Goal: Task Accomplishment & Management: Manage account settings

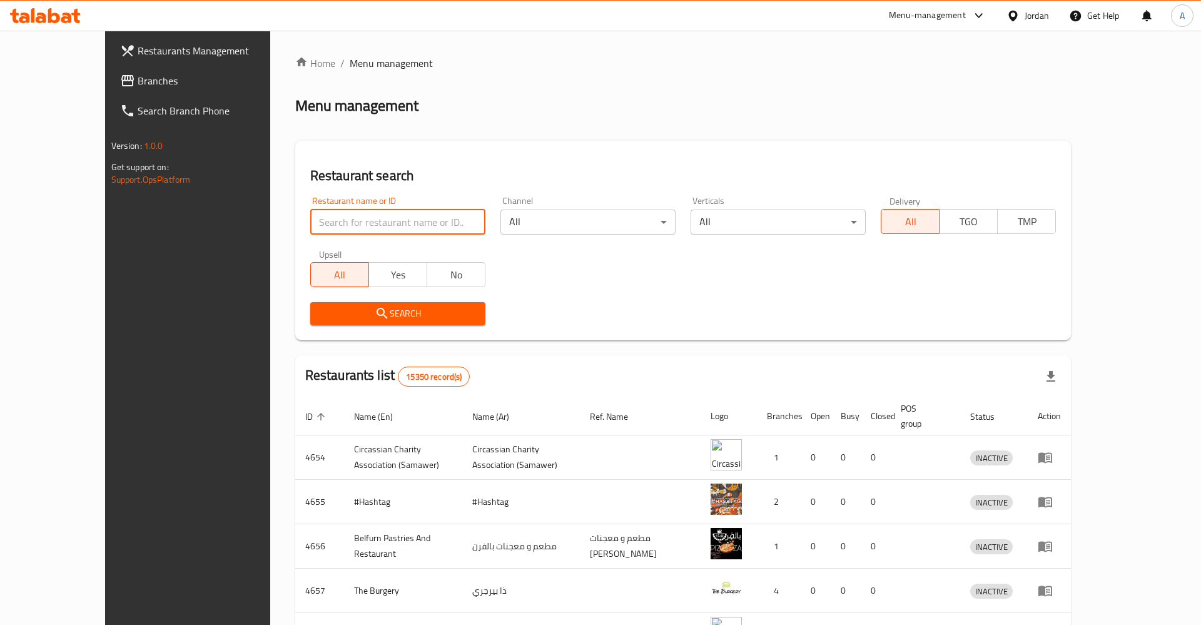
click at [402, 220] on input "search" at bounding box center [397, 222] width 175 height 25
click button "Search" at bounding box center [397, 313] width 175 height 23
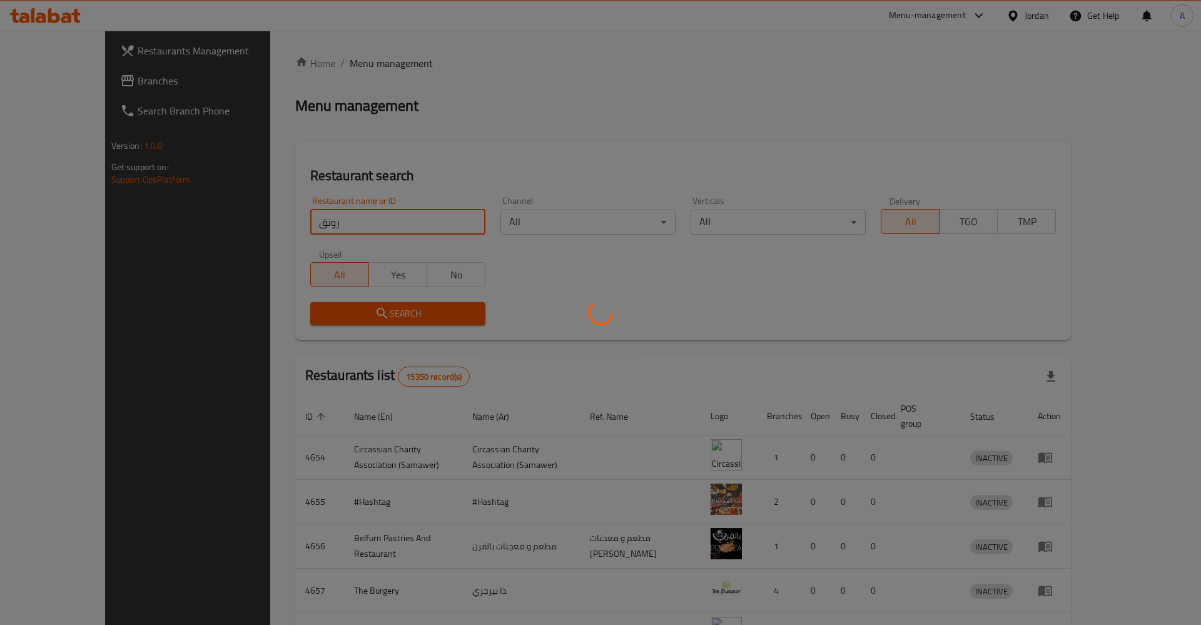
click button "Search" at bounding box center [397, 313] width 175 height 23
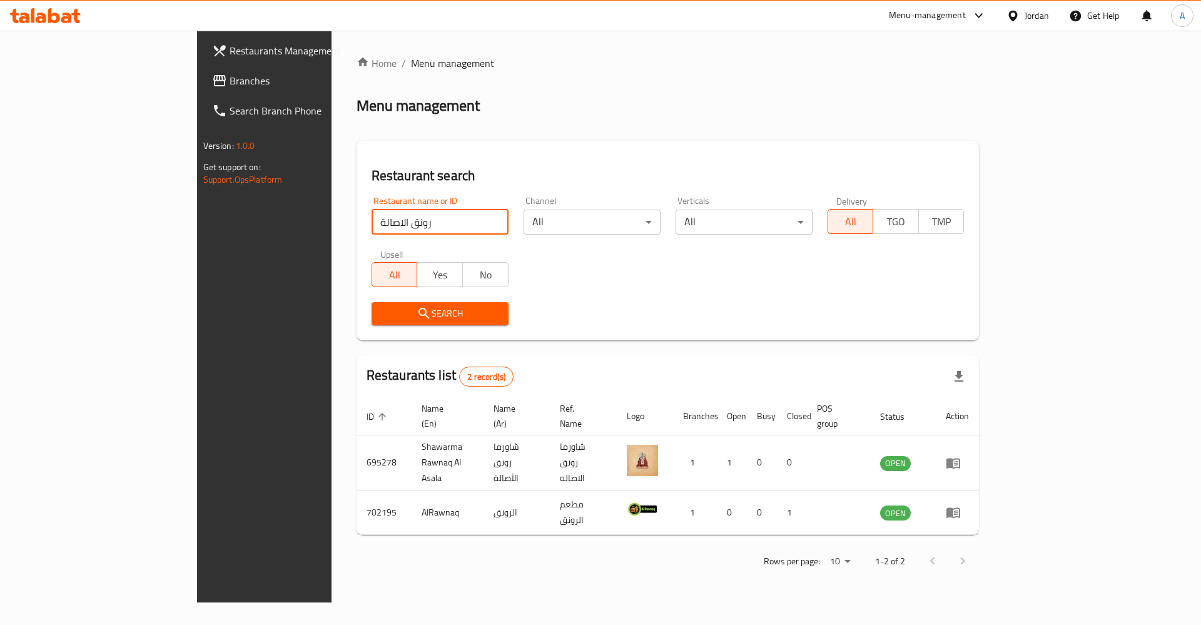
click button "Search" at bounding box center [440, 313] width 137 height 23
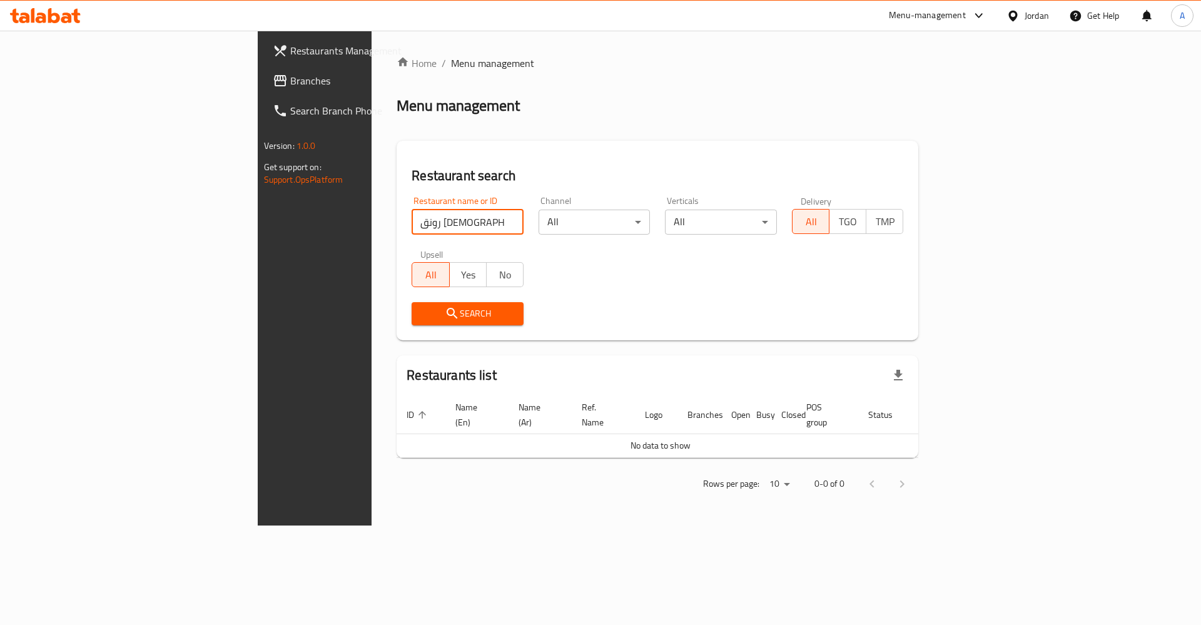
click button "Search" at bounding box center [468, 313] width 112 height 23
type input "رونق الأ"
click button "Search" at bounding box center [468, 313] width 112 height 23
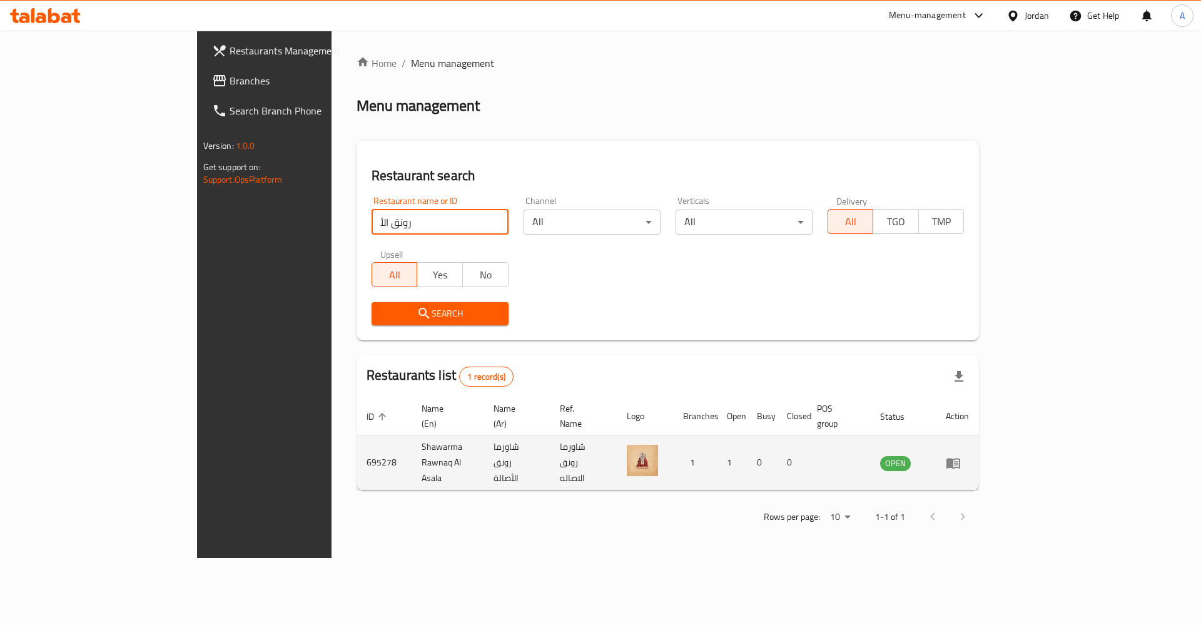
click at [969, 455] on link "enhanced table" at bounding box center [957, 462] width 23 height 15
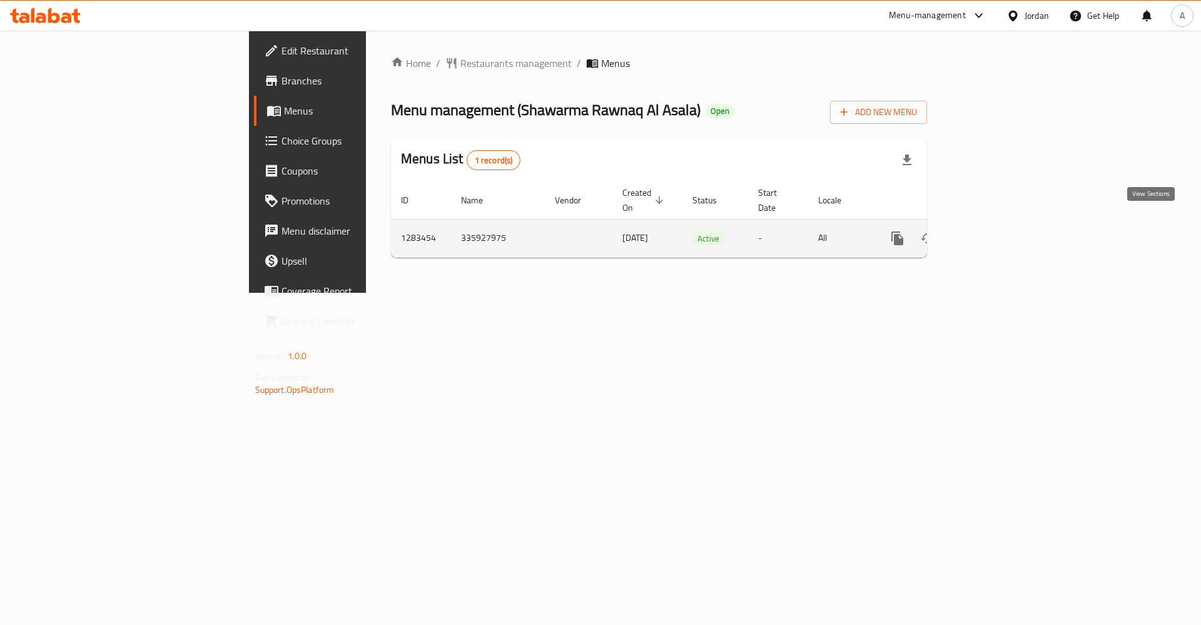
click at [995, 231] on icon "enhanced table" at bounding box center [987, 238] width 15 height 15
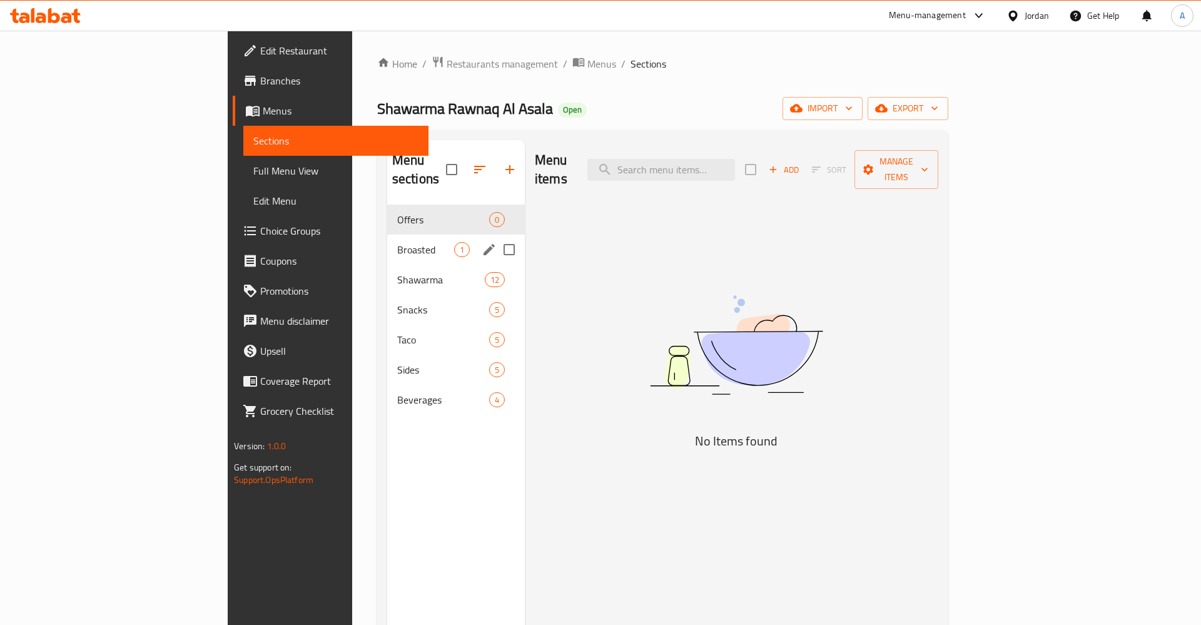
click at [387, 235] on div "Broasted 1" at bounding box center [456, 250] width 138 height 30
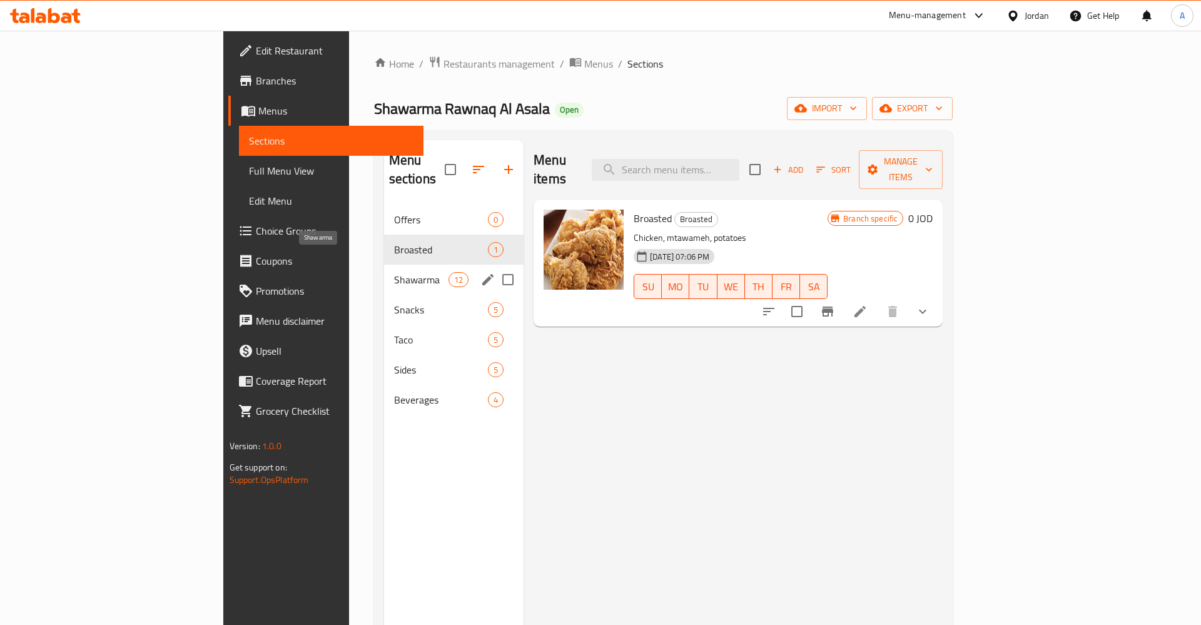
click at [394, 272] on span "Shawarma" at bounding box center [421, 279] width 54 height 15
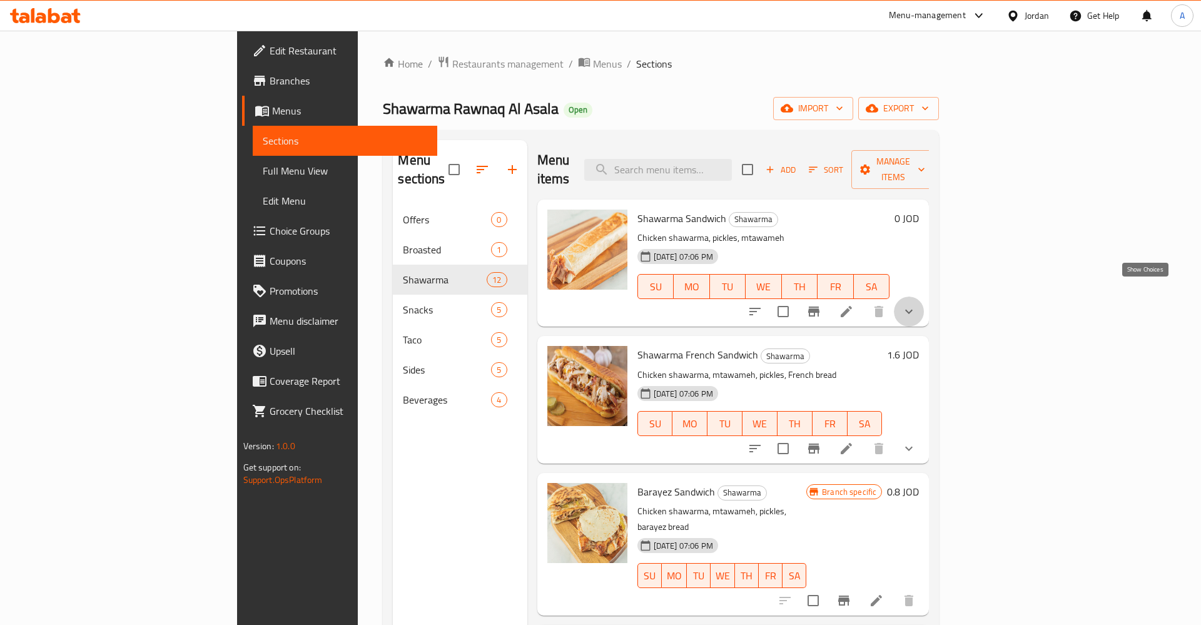
click at [916, 304] on icon "show more" at bounding box center [908, 311] width 15 height 15
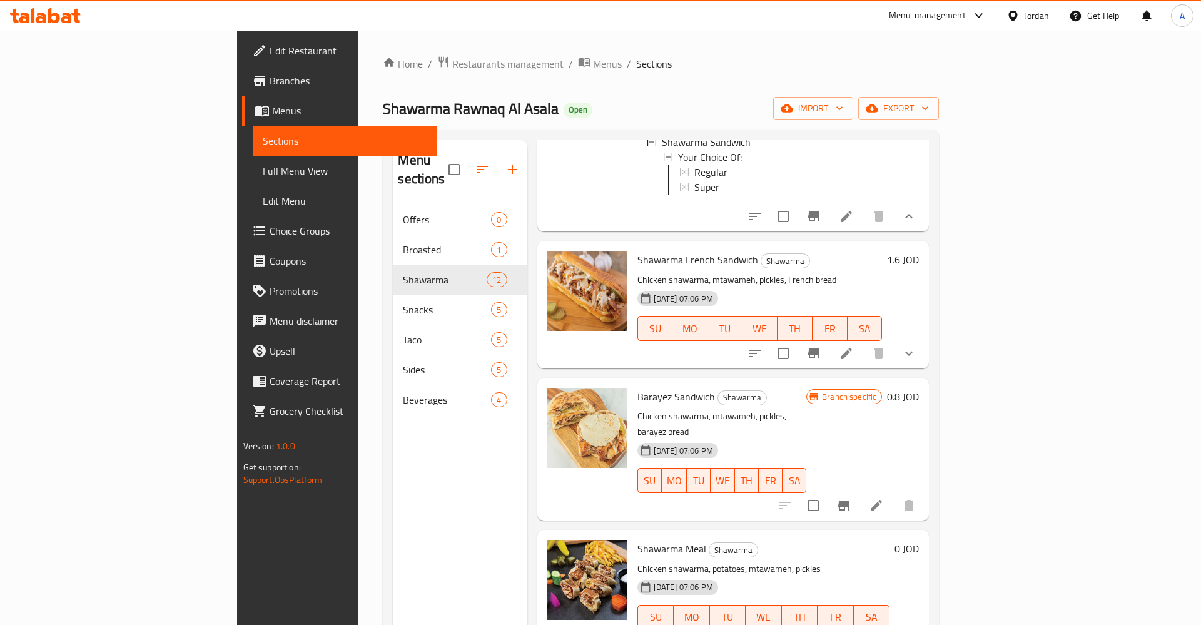
scroll to position [195, 0]
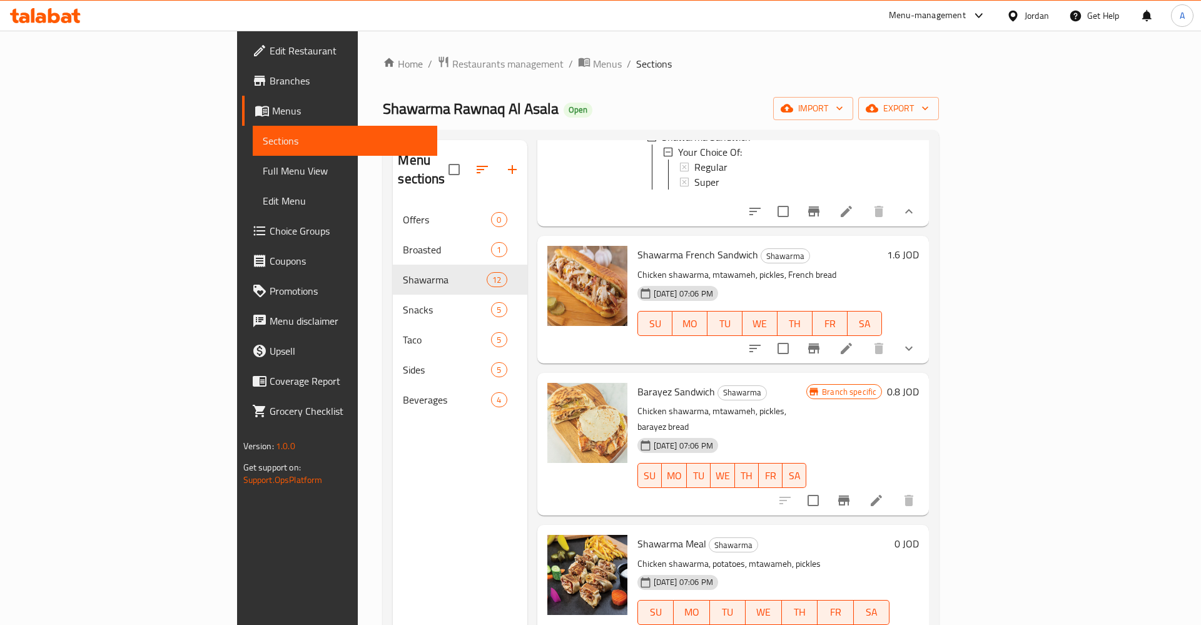
click at [807, 383] on h6 "Barayez Sandwich Shawarma" at bounding box center [722, 392] width 170 height 18
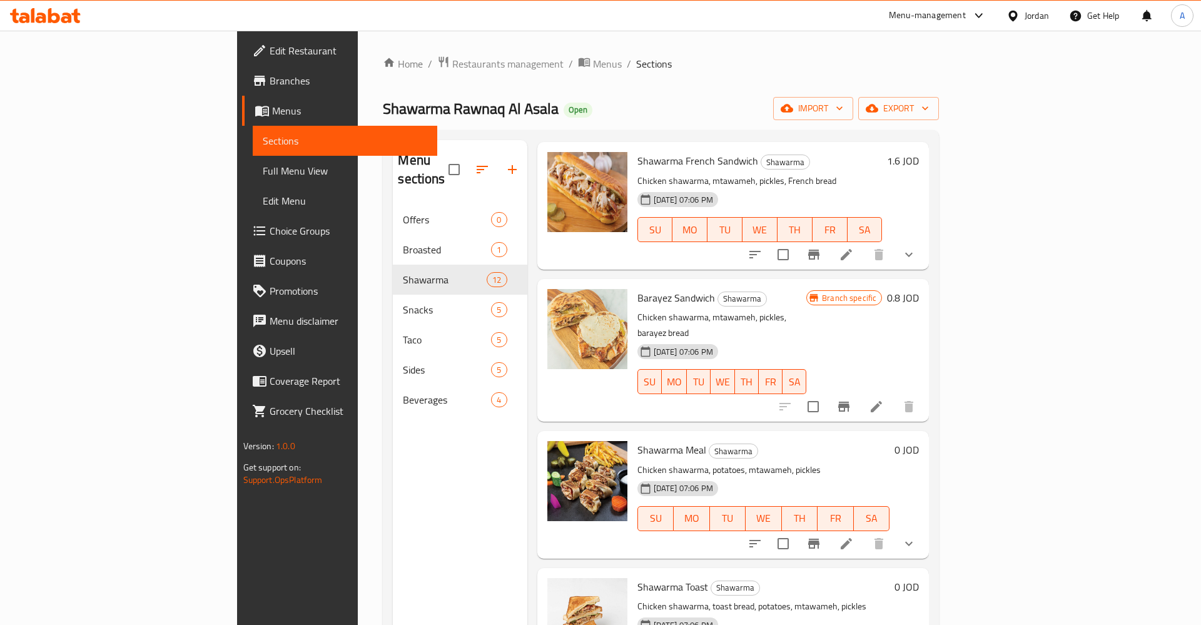
scroll to position [390, 0]
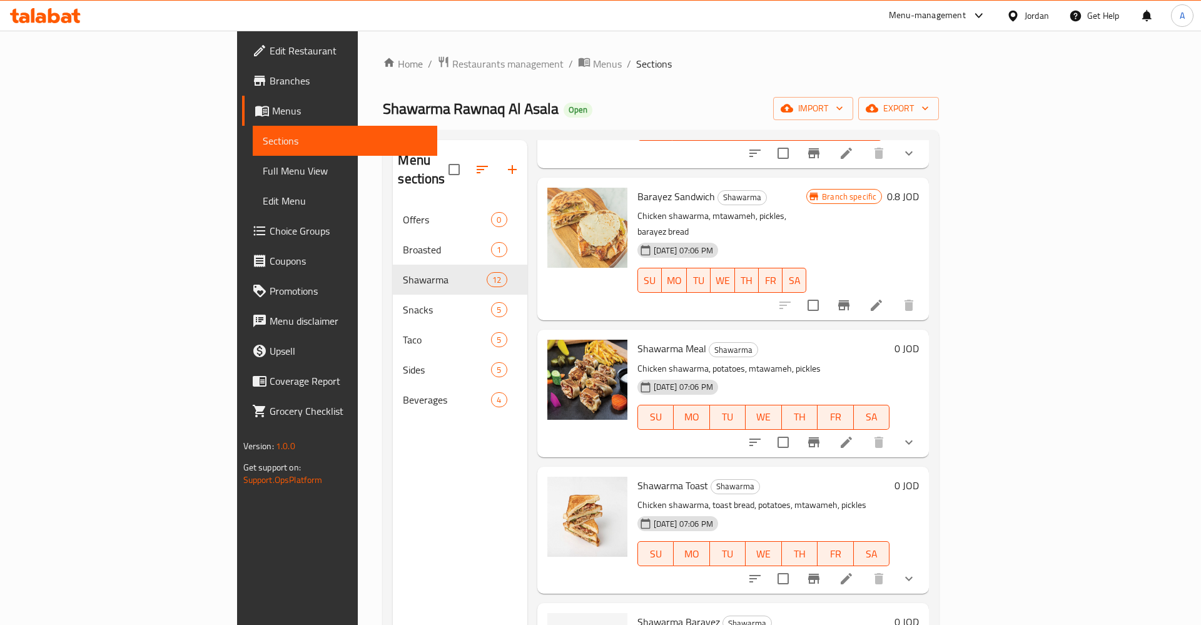
click at [854, 340] on h6 "Shawarma Meal Shawarma" at bounding box center [763, 349] width 253 height 18
click at [924, 427] on button "show more" at bounding box center [909, 442] width 30 height 30
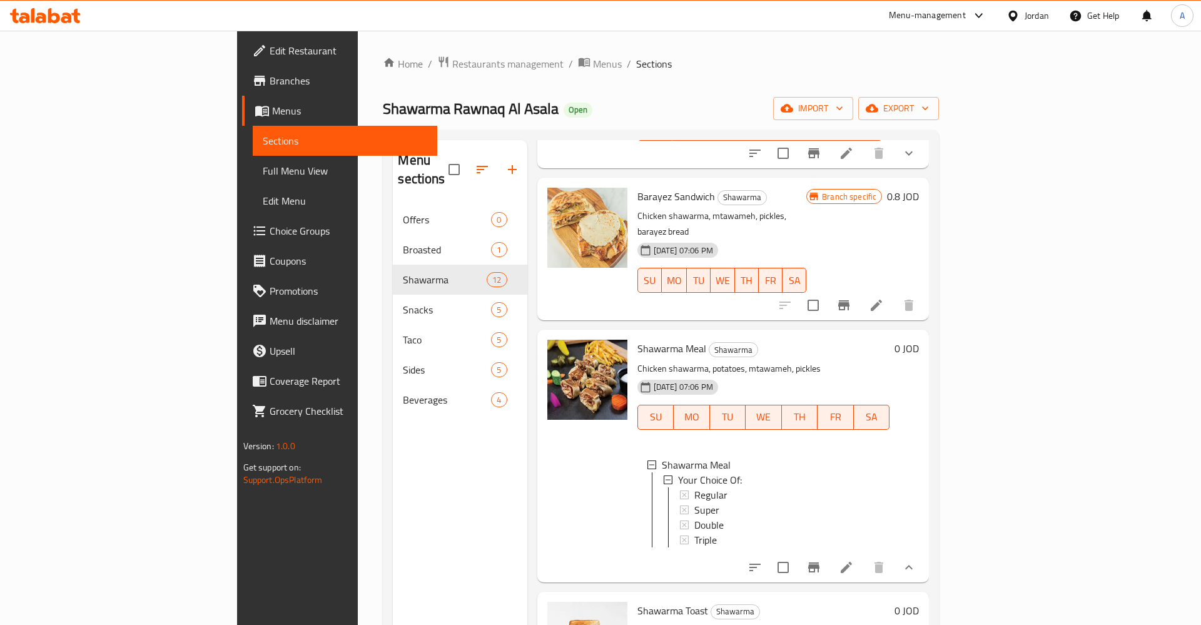
click at [854, 560] on icon at bounding box center [846, 567] width 15 height 15
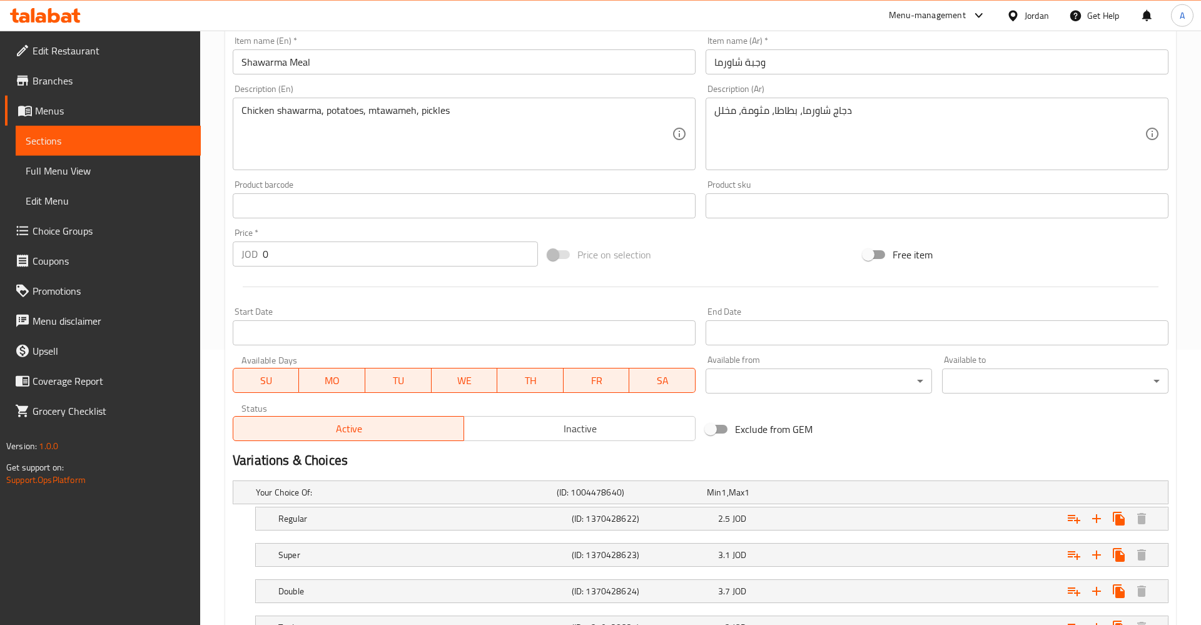
scroll to position [378, 0]
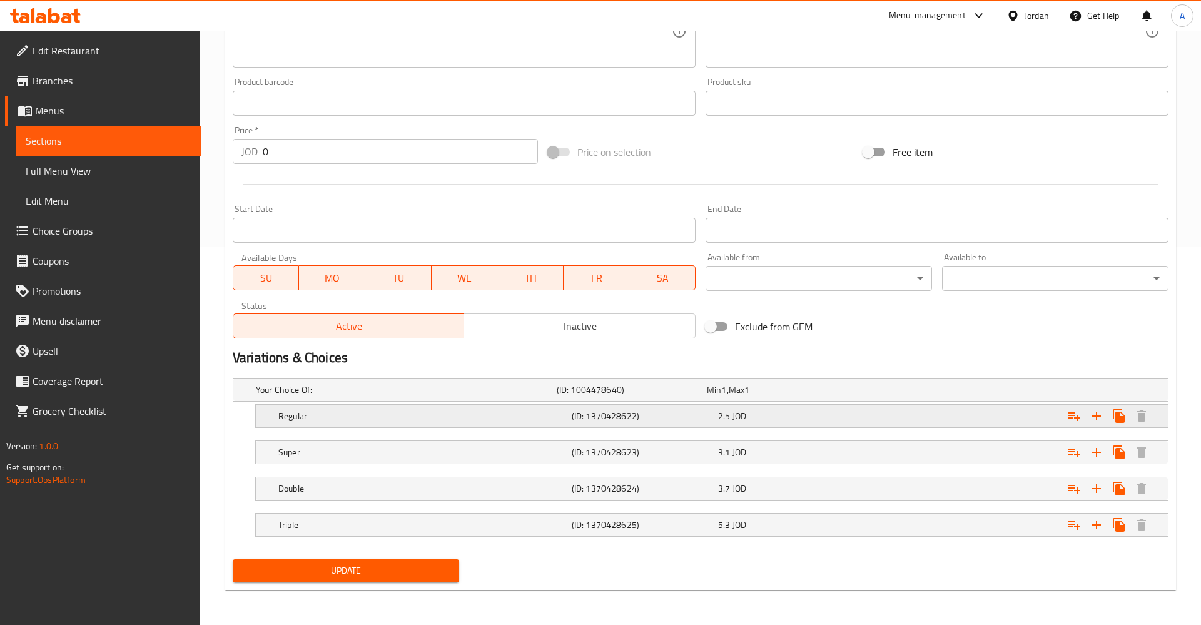
click at [673, 427] on div "Regular (ID: 1370428622) 2.5 JOD" at bounding box center [715, 416] width 879 height 28
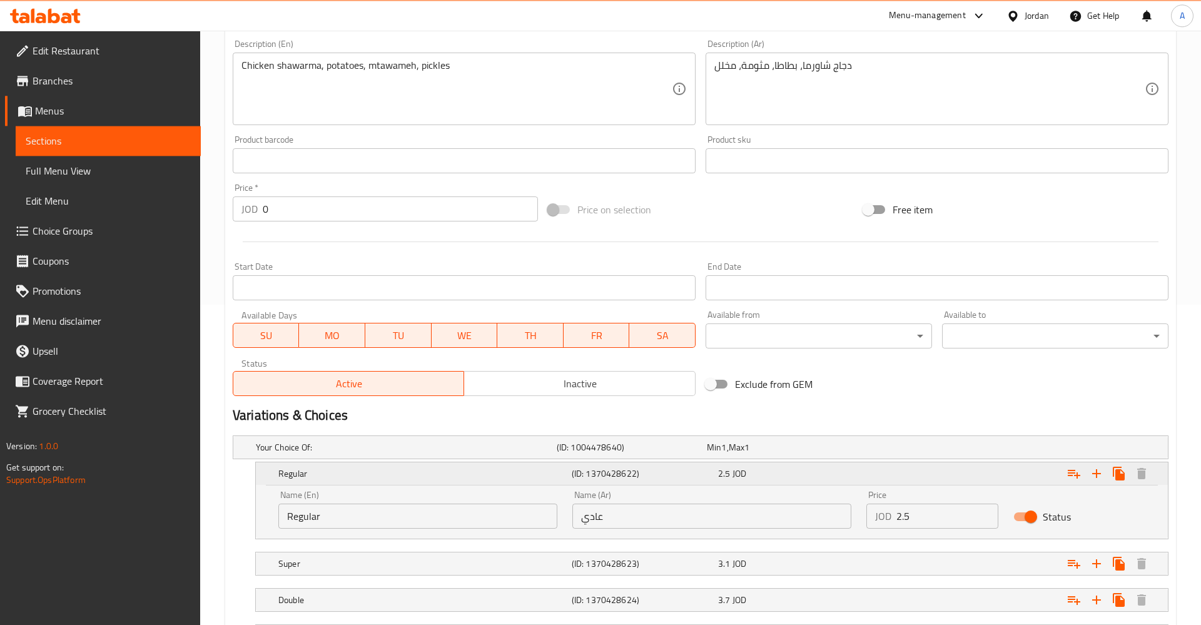
scroll to position [432, 0]
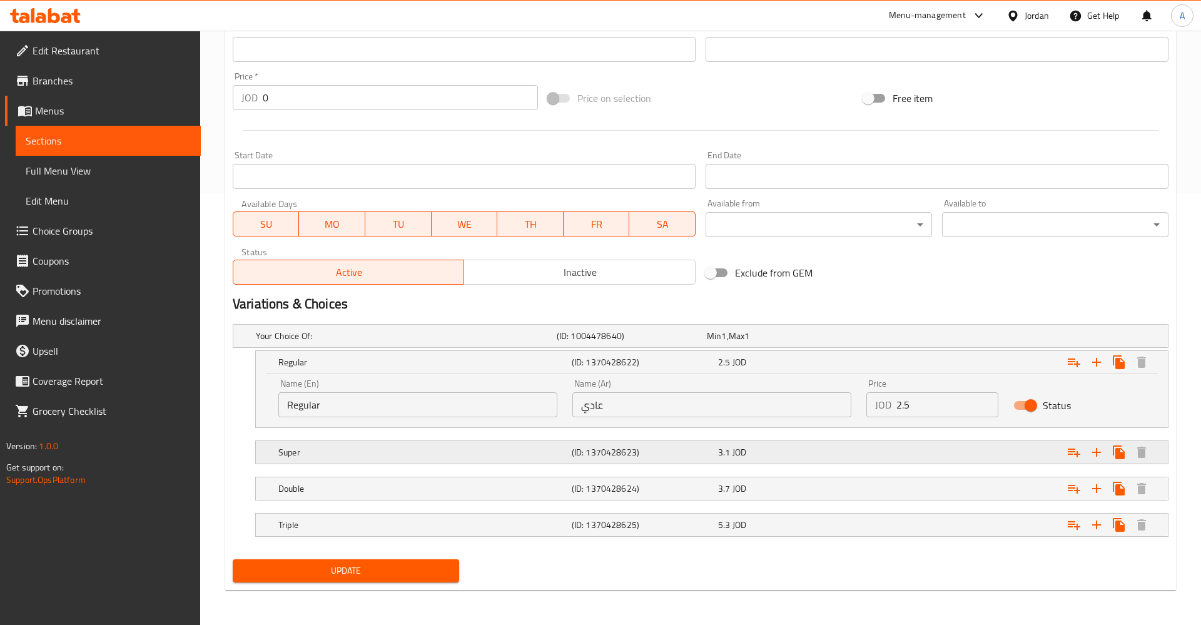
click at [349, 458] on h5 "Super" at bounding box center [422, 452] width 288 height 13
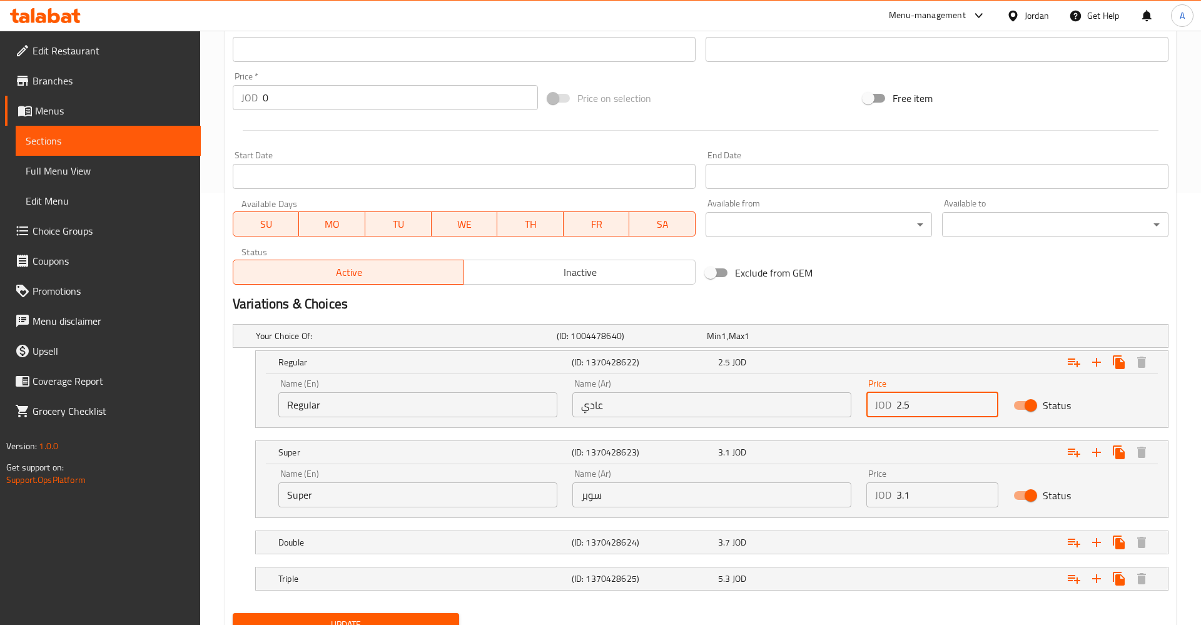
drag, startPoint x: 933, startPoint y: 402, endPoint x: 852, endPoint y: 407, distance: 80.8
click at [896, 407] on input "2.5" at bounding box center [947, 404] width 102 height 25
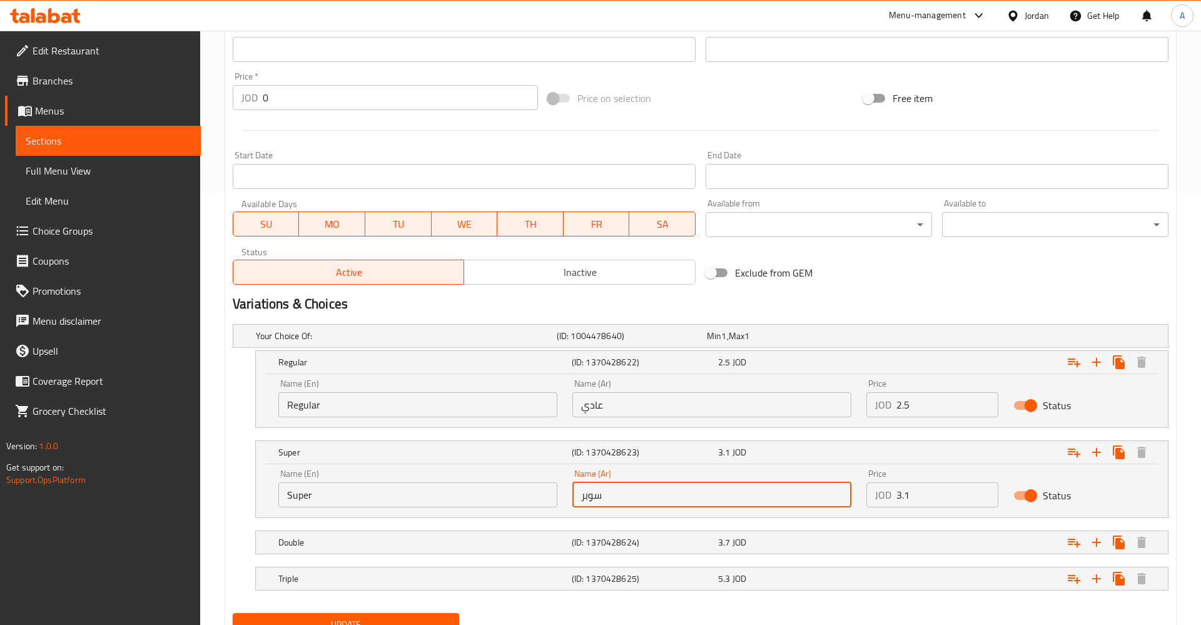
drag, startPoint x: 555, startPoint y: 486, endPoint x: 512, endPoint y: 483, distance: 42.6
click at [572, 483] on input "سوبر" at bounding box center [711, 494] width 279 height 25
click at [942, 457] on div "Expand" at bounding box center [1008, 452] width 293 height 28
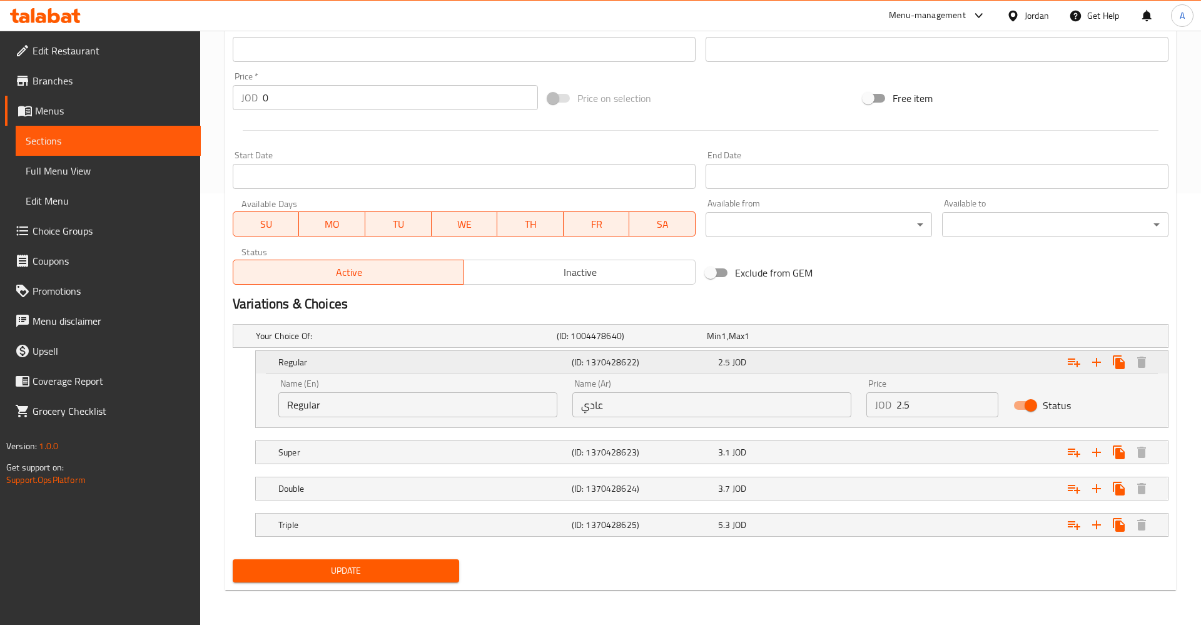
click at [894, 352] on div "Expand" at bounding box center [1008, 362] width 293 height 28
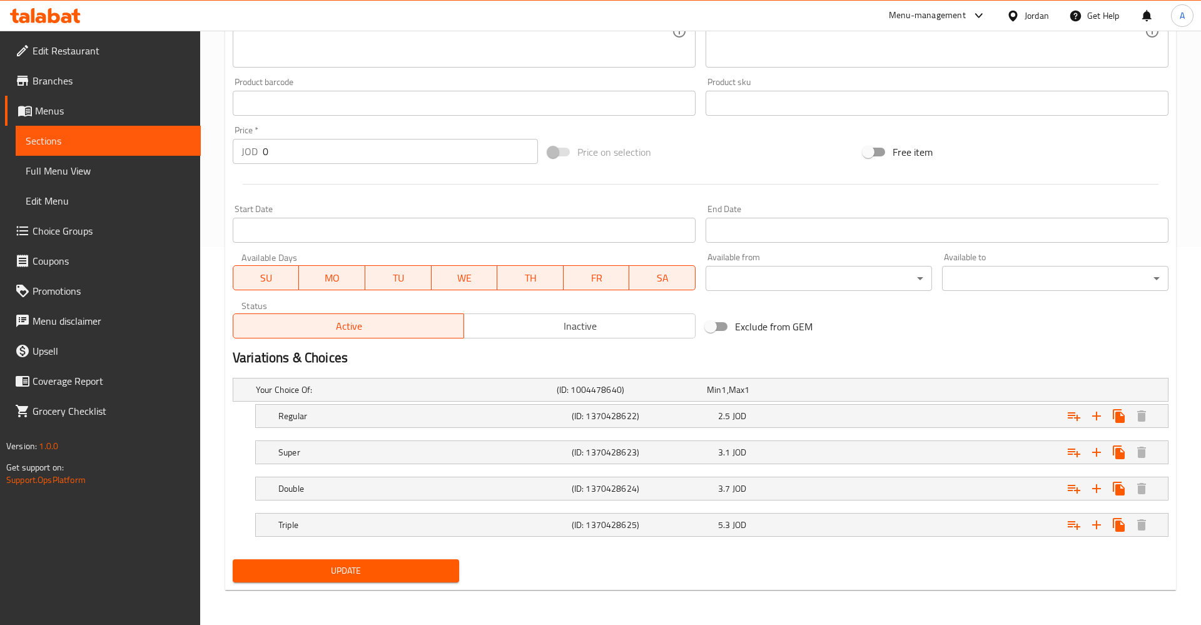
scroll to position [378, 0]
click at [817, 429] on div "Regular (ID: 1370428622) 2.5 JOD" at bounding box center [715, 416] width 879 height 28
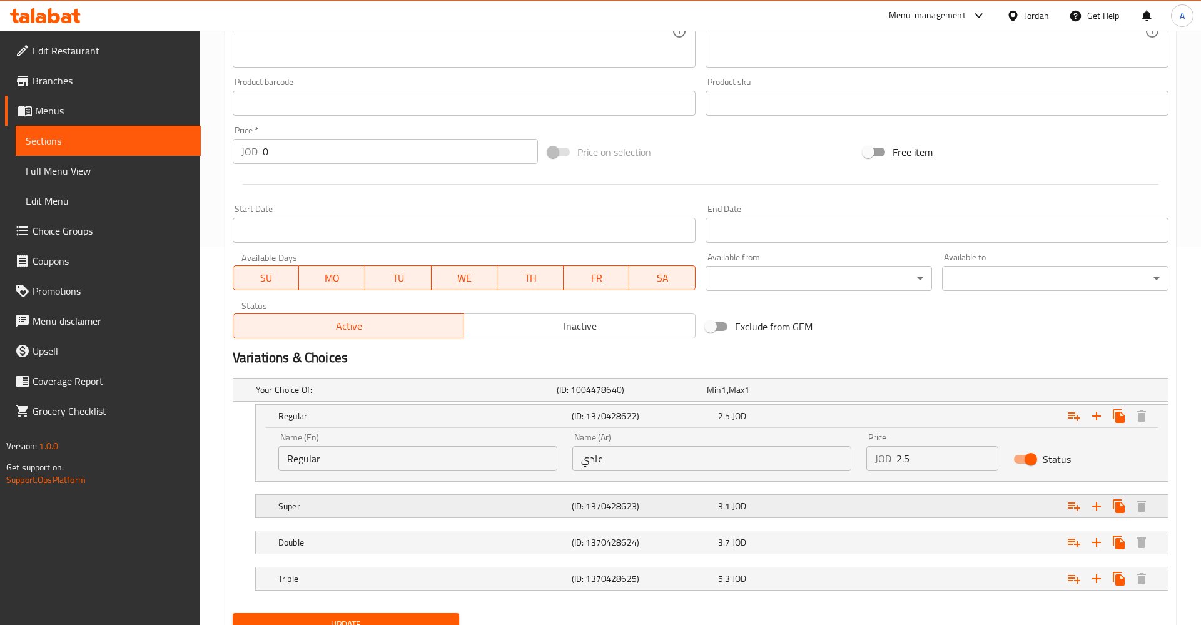
click at [949, 513] on div "Expand" at bounding box center [1008, 506] width 293 height 28
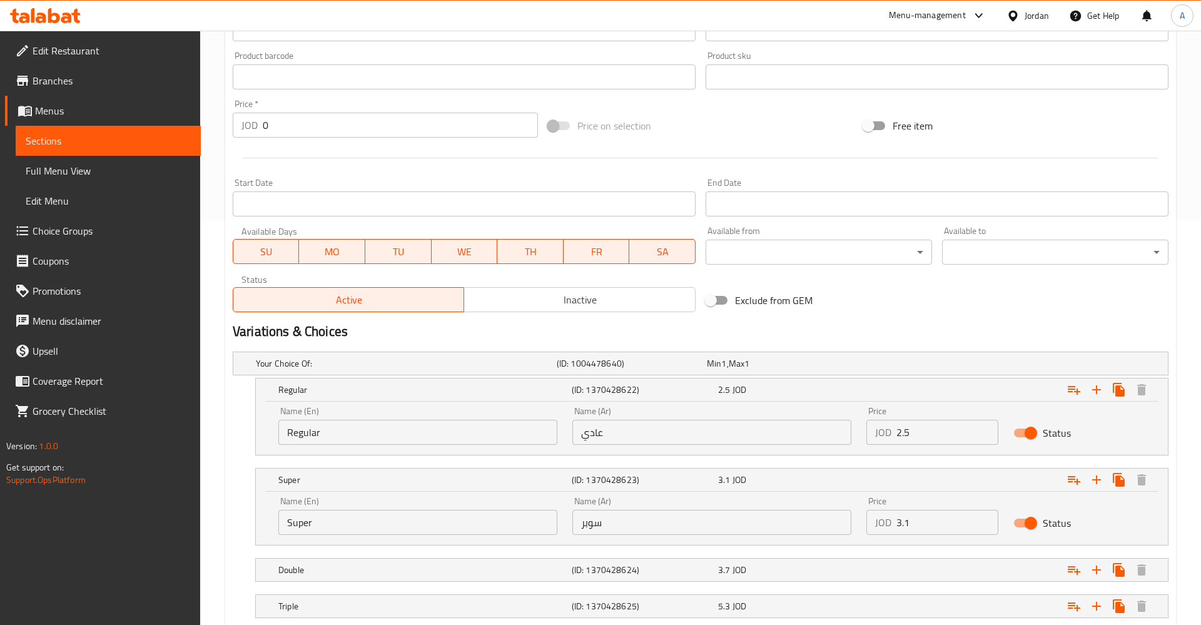
scroll to position [485, 0]
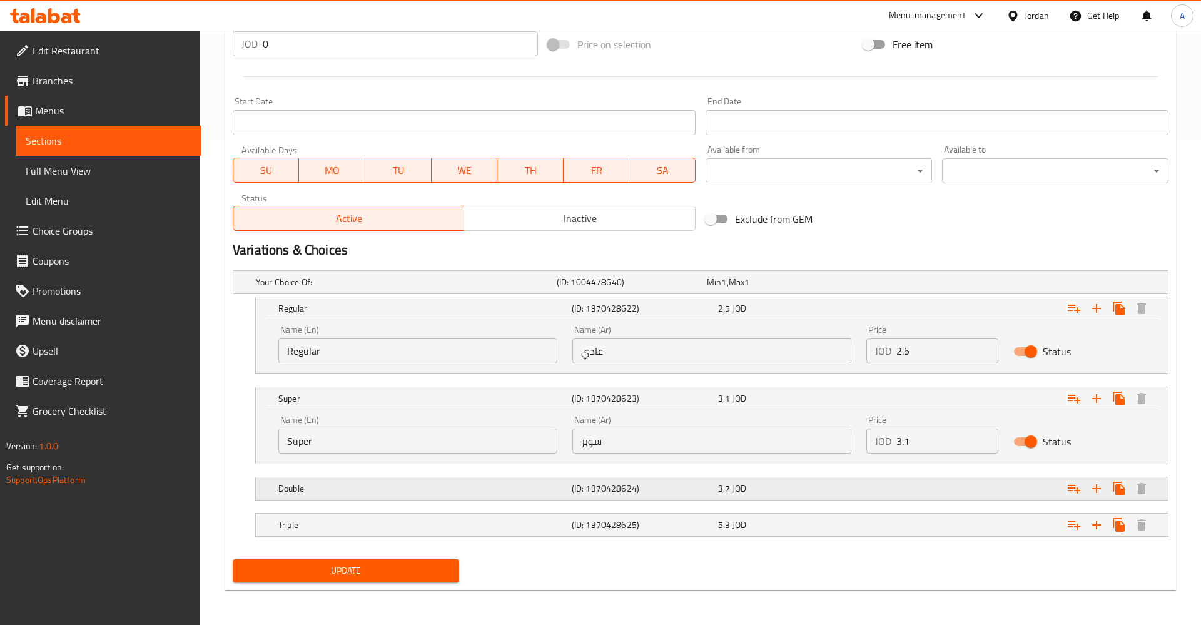
click at [881, 497] on div "Expand" at bounding box center [1008, 489] width 293 height 28
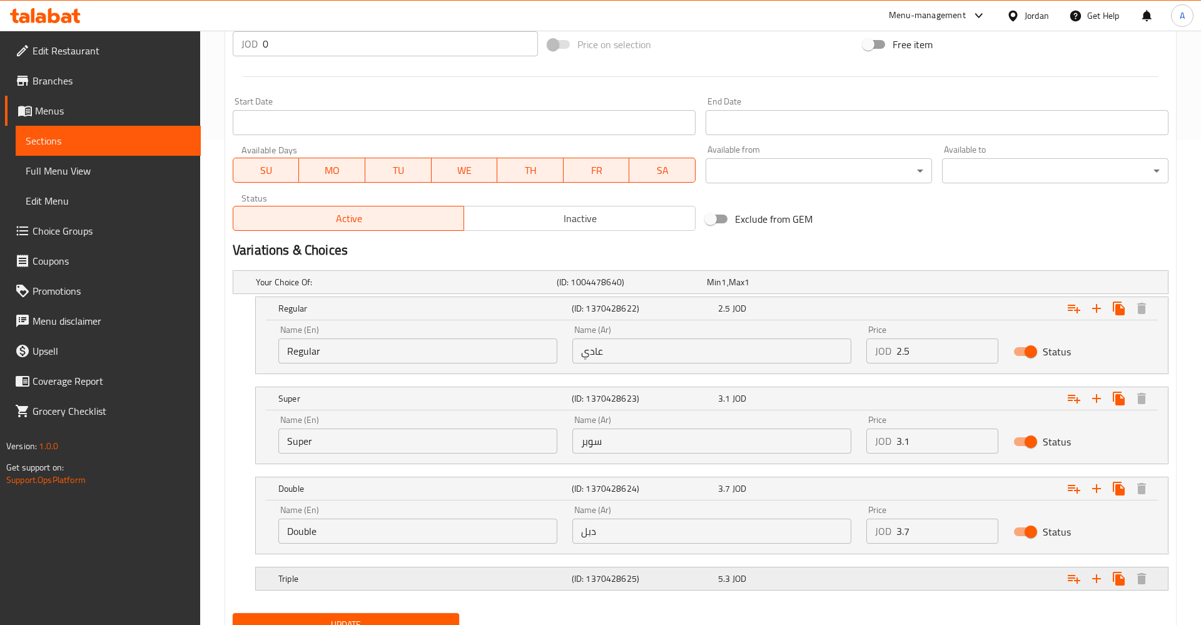
click at [861, 570] on div "5.3 JOD" at bounding box center [789, 579] width 146 height 18
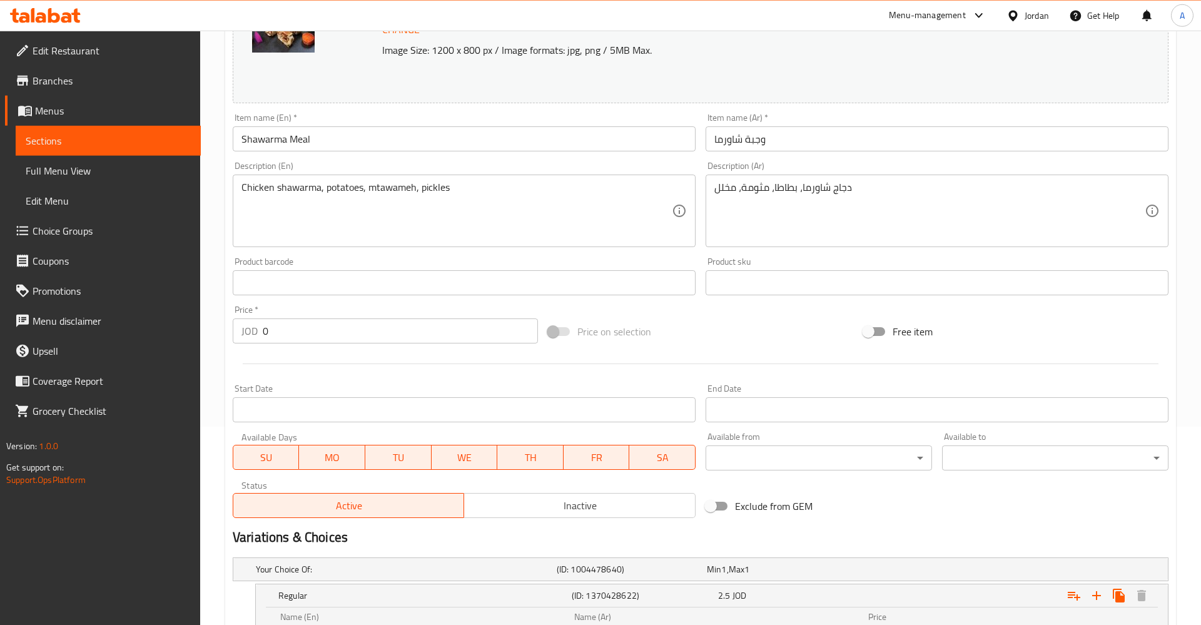
scroll to position [0, 0]
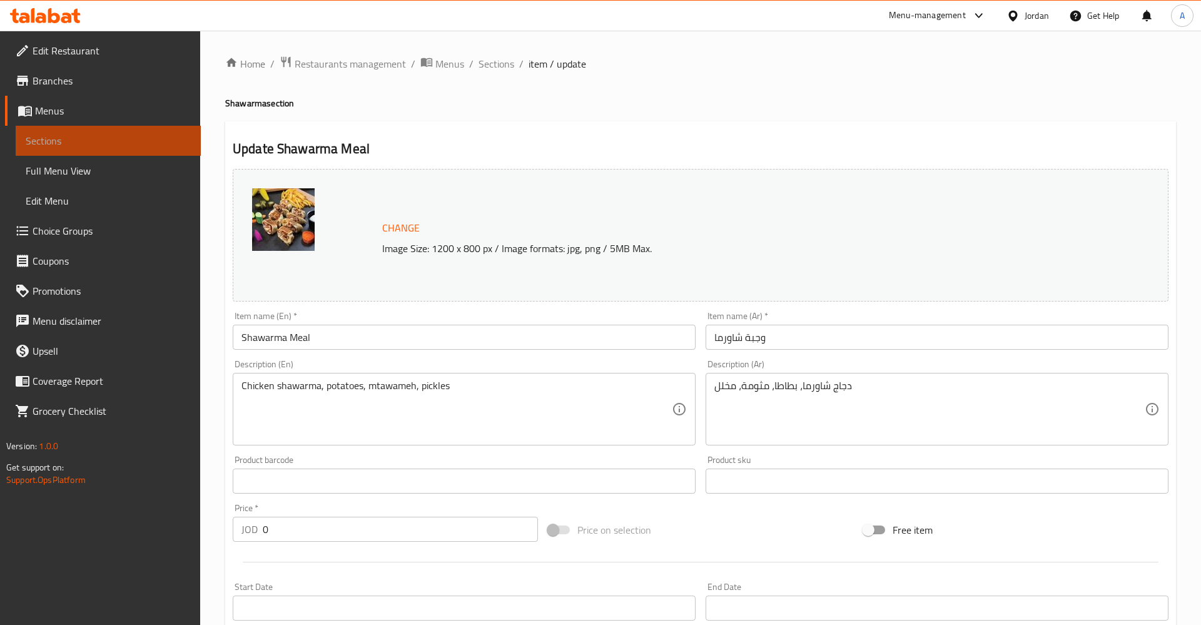
click at [125, 144] on span "Sections" at bounding box center [108, 140] width 165 height 15
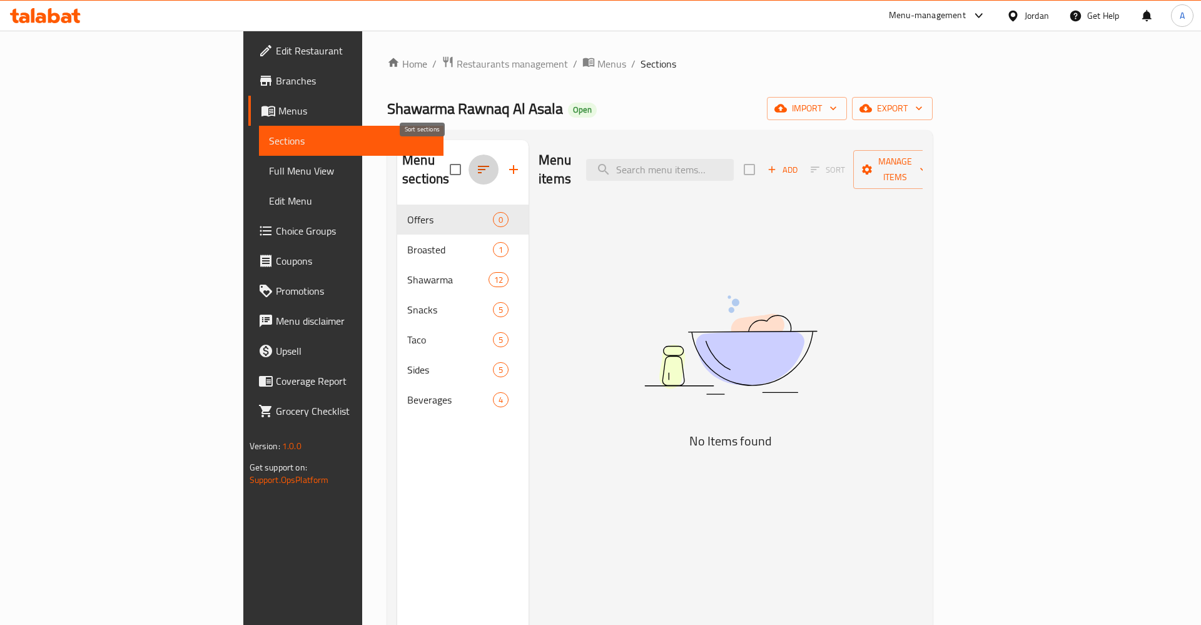
click at [478, 166] on icon "button" at bounding box center [483, 170] width 11 height 8
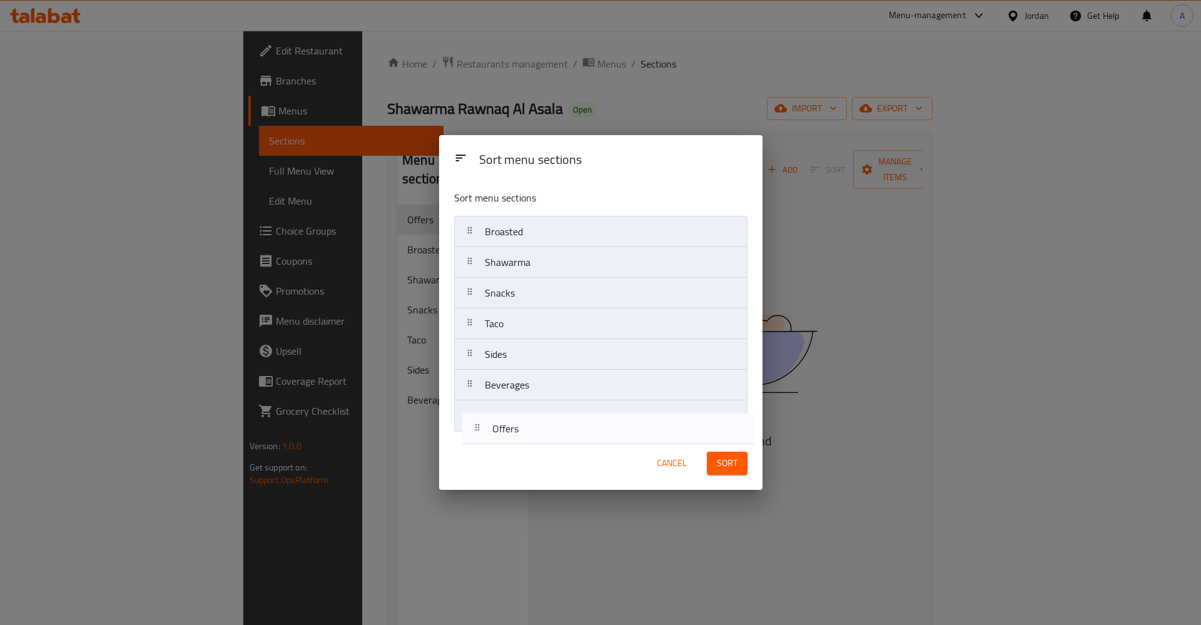
drag, startPoint x: 468, startPoint y: 230, endPoint x: 473, endPoint y: 424, distance: 194.6
click at [475, 426] on nav "Offers Broasted Shawarma Snacks Taco Sides Beverages" at bounding box center [600, 324] width 293 height 216
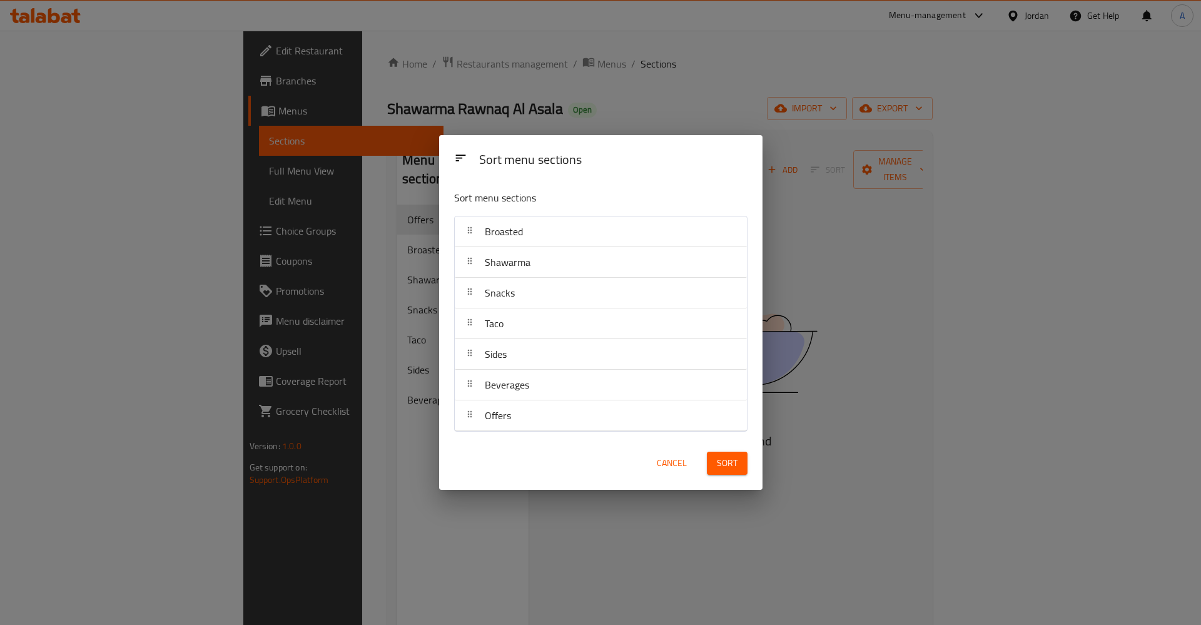
click at [725, 465] on span "Sort" at bounding box center [727, 463] width 21 height 16
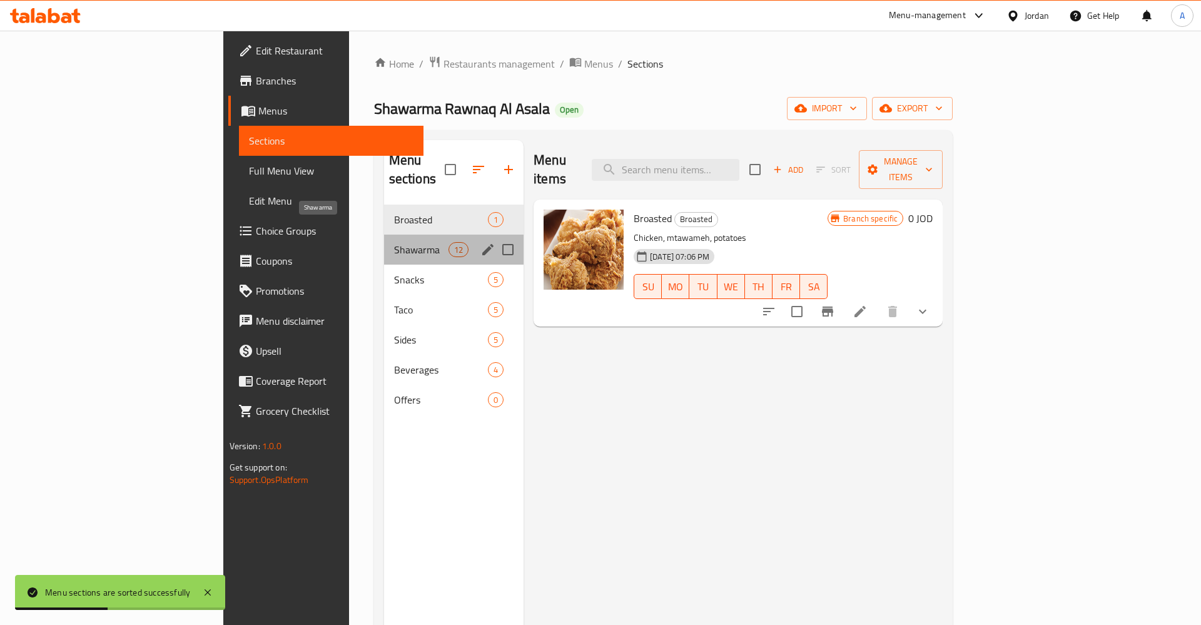
click at [394, 242] on span "Shawarma" at bounding box center [421, 249] width 54 height 15
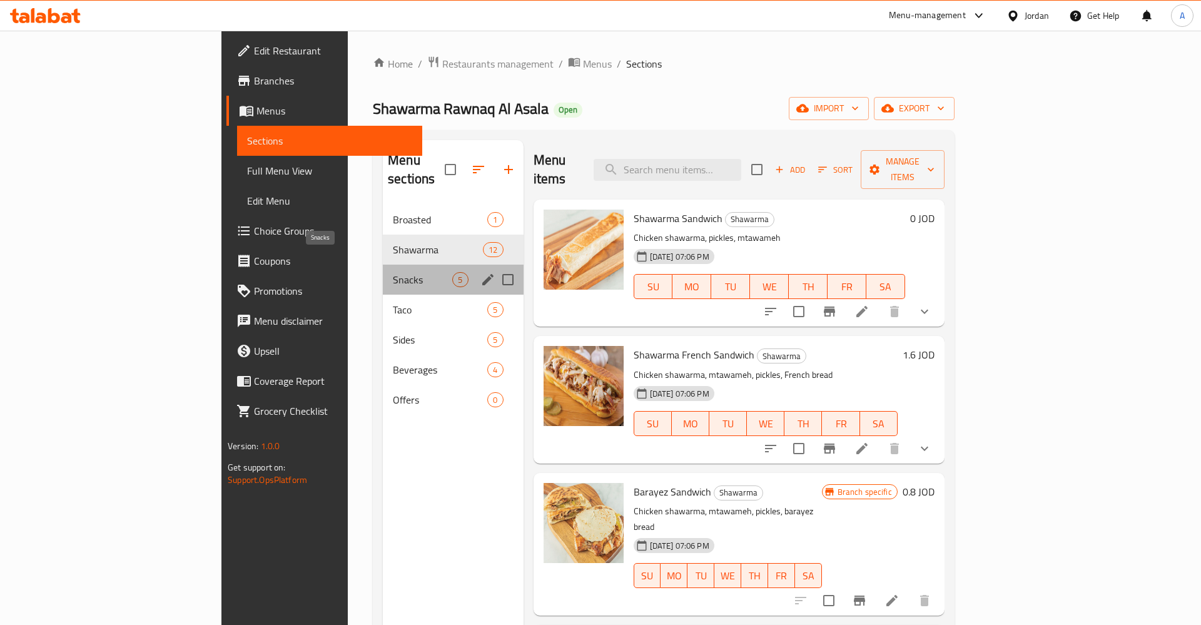
click at [393, 272] on span "Snacks" at bounding box center [422, 279] width 59 height 15
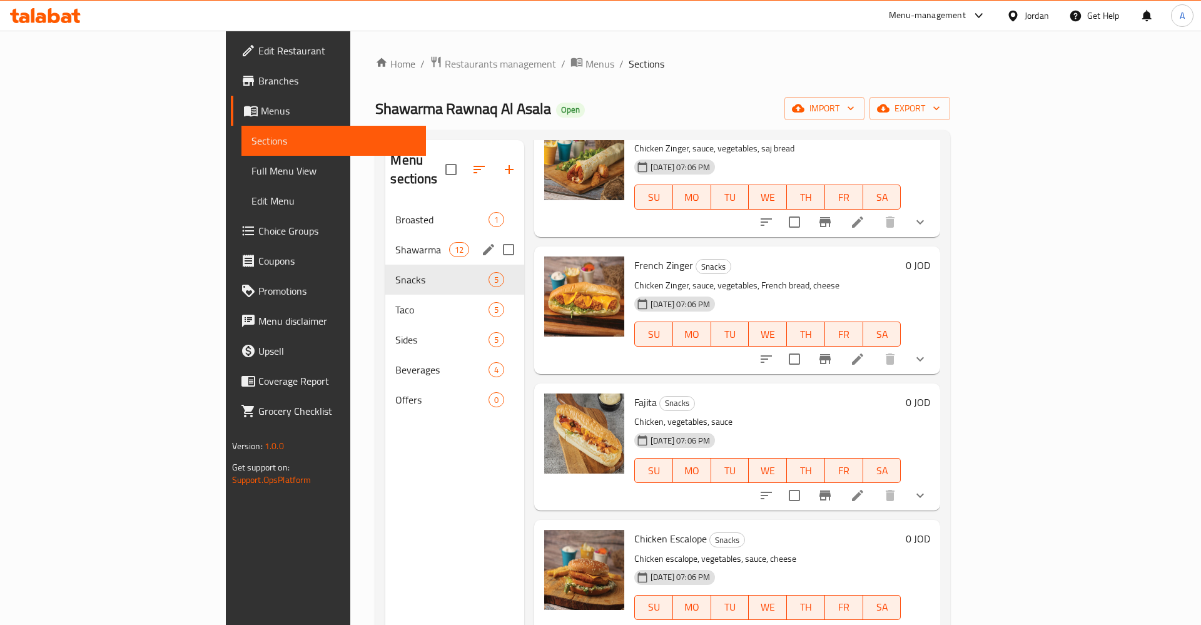
click at [395, 242] on span "Shawarma" at bounding box center [421, 249] width 53 height 15
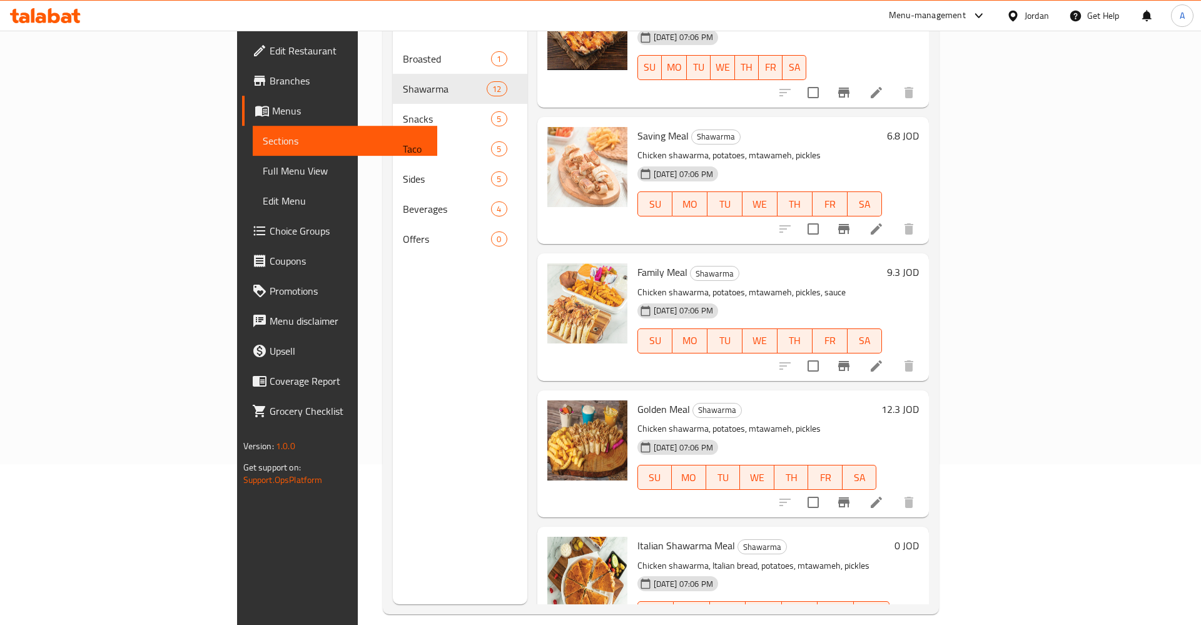
scroll to position [175, 0]
